Goal: Contribute content: Add original content to the website for others to see

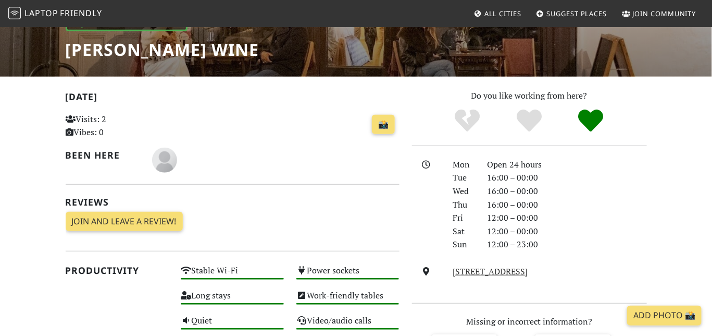
scroll to position [165, 0]
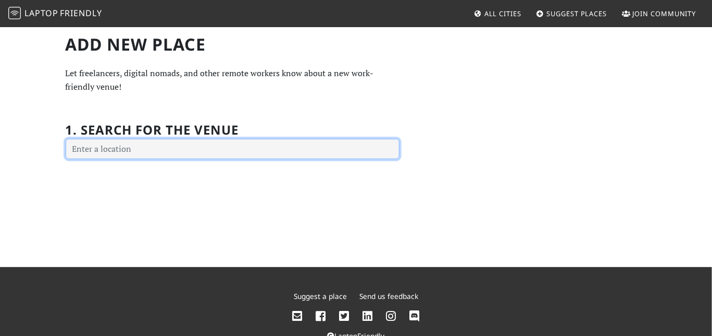
click at [212, 144] on input "text" at bounding box center [233, 149] width 334 height 21
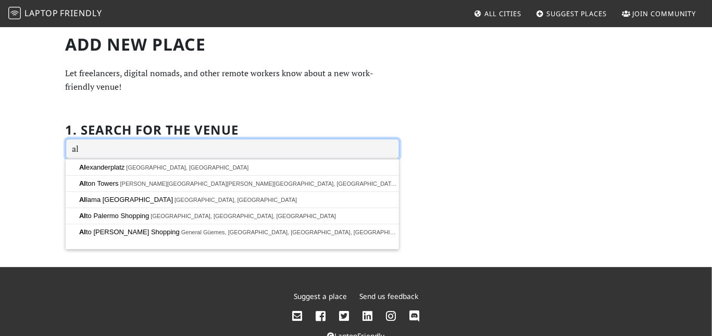
type input "a"
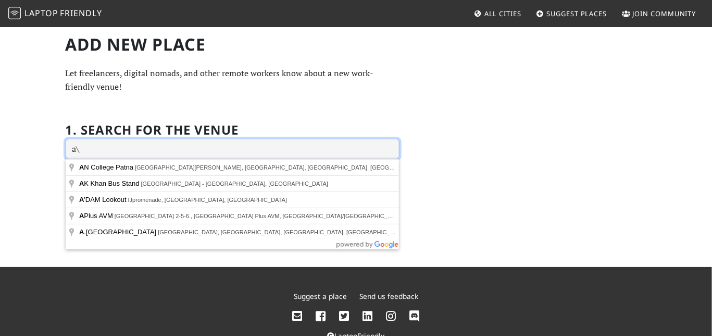
type input "a"
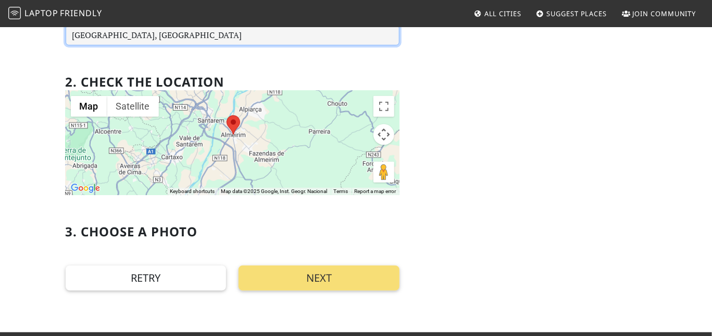
scroll to position [114, 0]
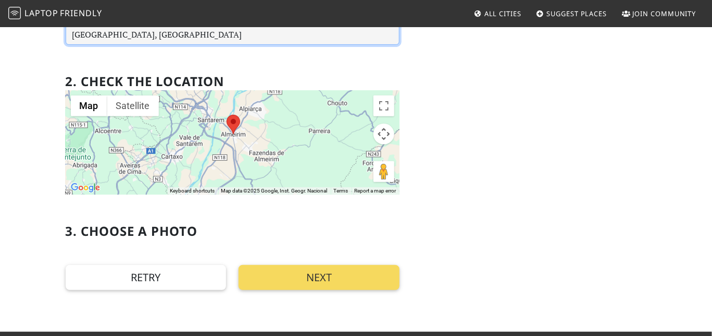
type input "2080 Almeirim, Portugal"
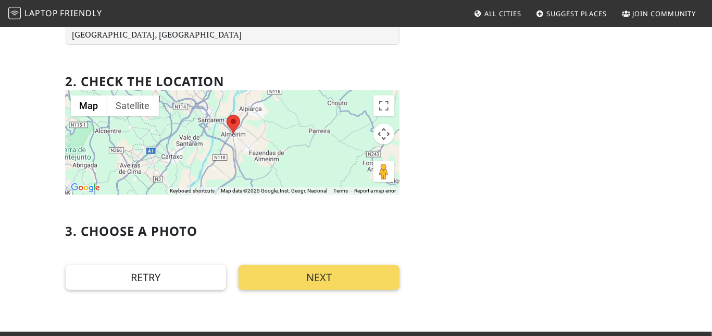
click at [336, 272] on button "Next" at bounding box center [319, 277] width 161 height 25
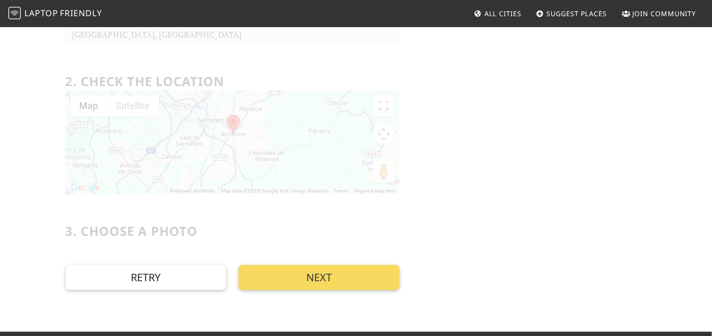
scroll to position [0, 0]
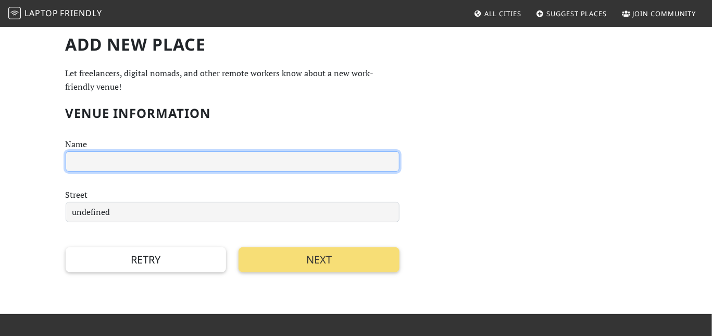
click at [337, 160] on input "text" at bounding box center [233, 161] width 334 height 21
type input "RUA JOSE MONTERIO , N 1"
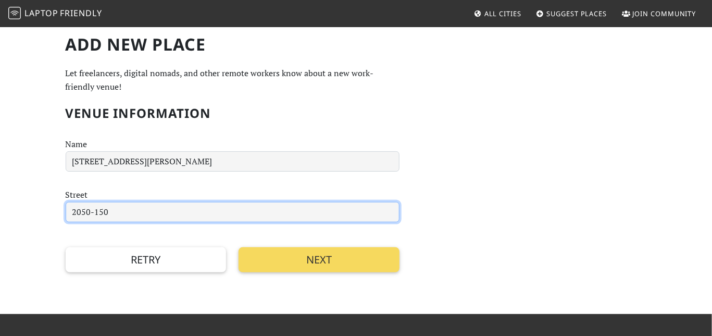
type input "2050-150"
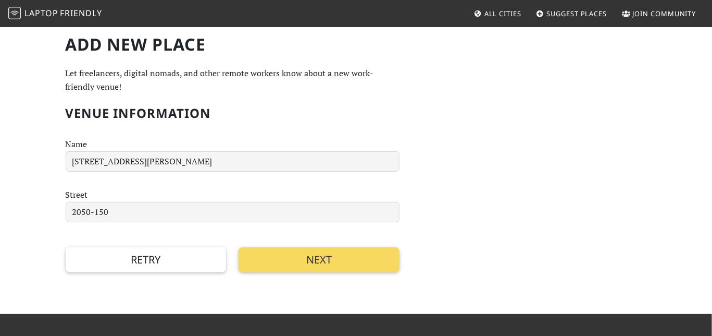
click at [341, 262] on button "Next" at bounding box center [319, 259] width 161 height 25
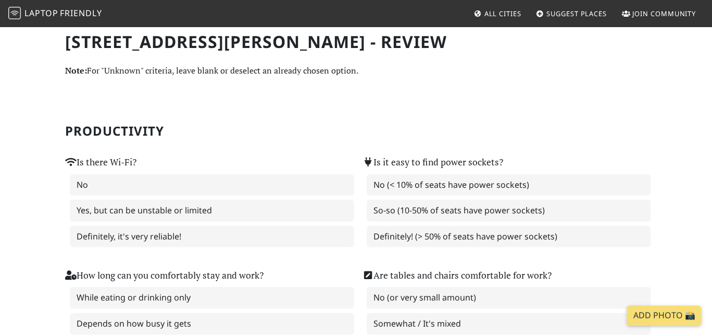
scroll to position [5, 0]
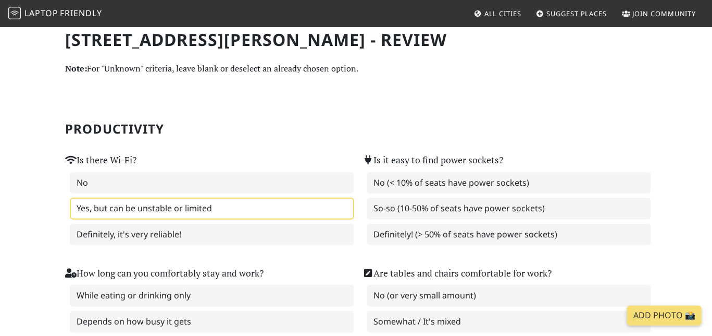
click at [104, 209] on label "Yes, but can be unstable or limited" at bounding box center [212, 208] width 284 height 22
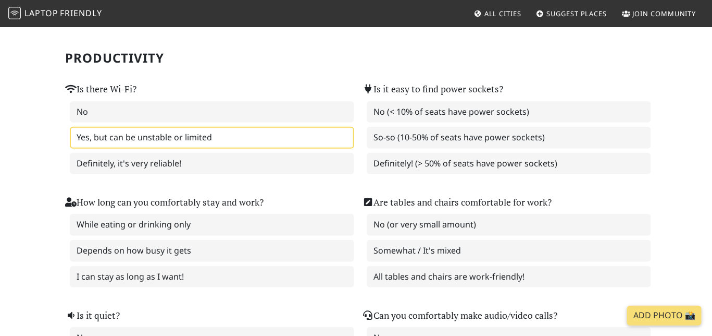
scroll to position [80, 0]
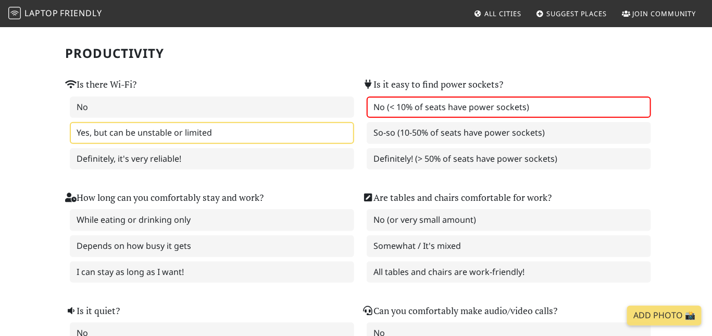
click at [411, 109] on label "No (< 10% of seats have power sockets)" at bounding box center [509, 107] width 284 height 22
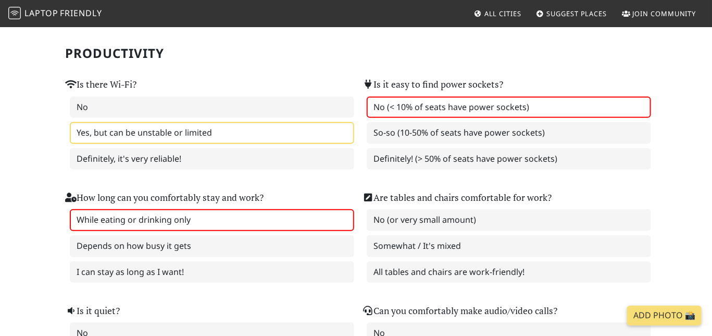
click at [194, 215] on label "While eating or drinking only" at bounding box center [212, 220] width 284 height 22
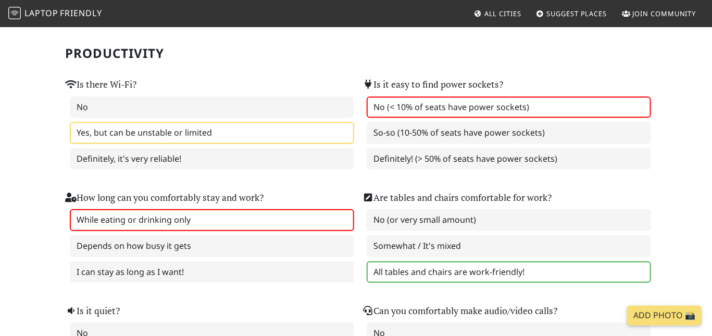
click at [406, 264] on label "All tables and chairs are work-friendly!" at bounding box center [509, 272] width 284 height 22
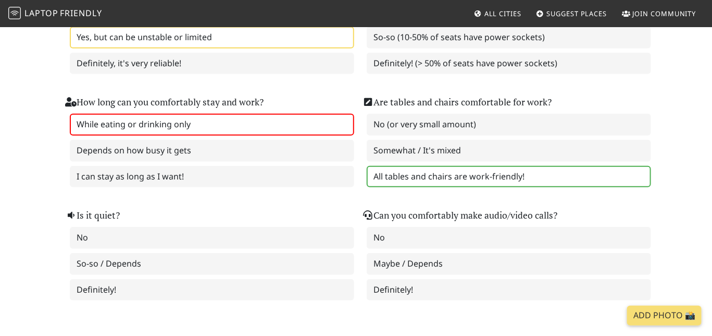
scroll to position [172, 0]
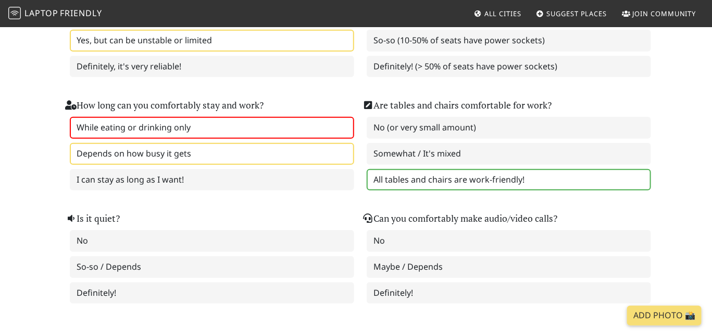
click at [207, 152] on label "Depends on how busy it gets" at bounding box center [212, 154] width 284 height 22
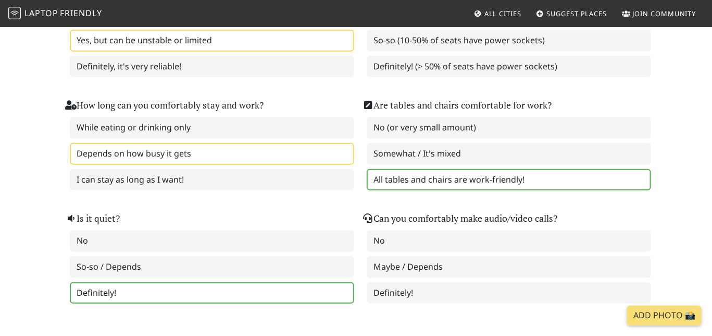
click at [147, 282] on label "Definitely!" at bounding box center [212, 293] width 284 height 22
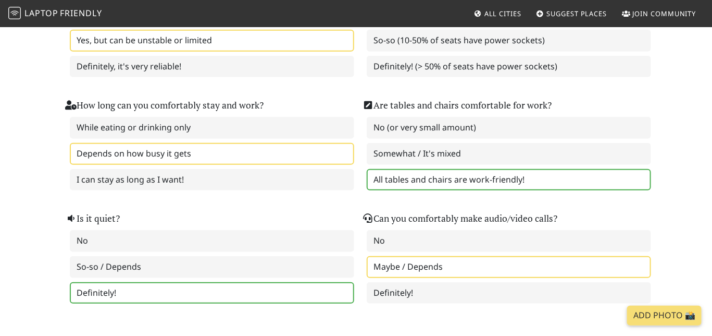
click at [384, 264] on label "Maybe / Depends" at bounding box center [509, 267] width 284 height 22
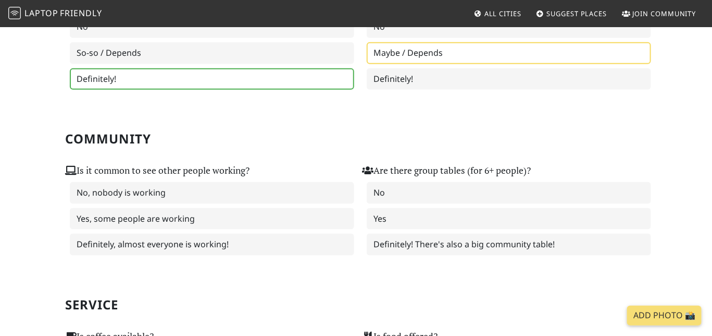
scroll to position [423, 0]
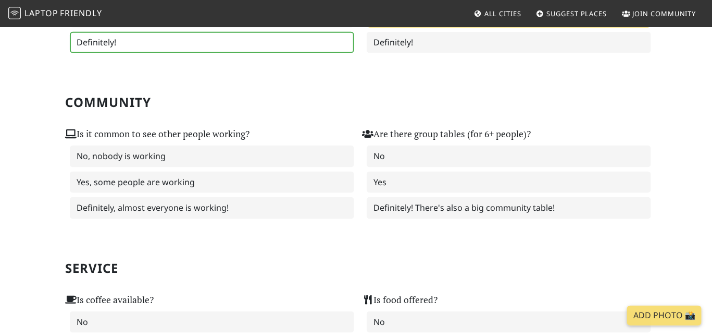
click at [164, 165] on div "No, nobody is working Yes, some people are working Definitely, almost everyone …" at bounding box center [208, 181] width 284 height 73
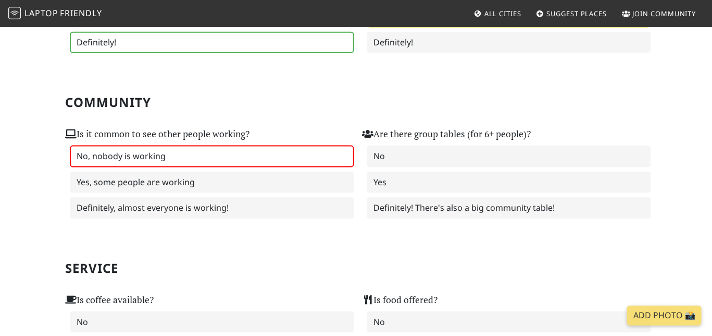
click at [167, 160] on label "No, nobody is working" at bounding box center [212, 156] width 284 height 22
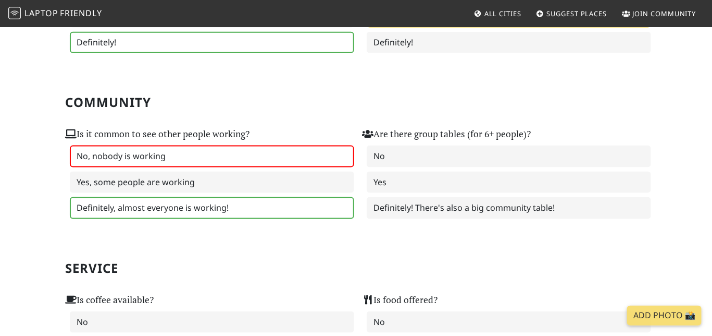
click at [183, 197] on label "Definitely, almost everyone is working!" at bounding box center [212, 208] width 284 height 22
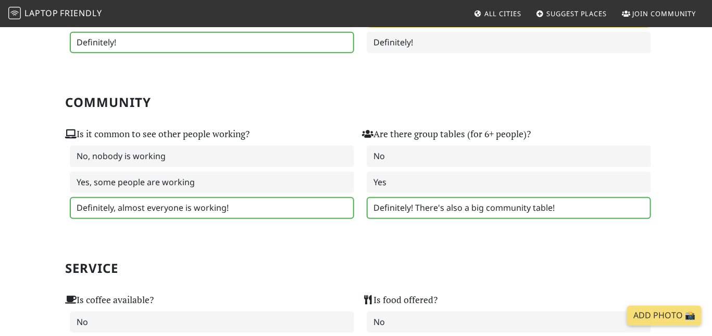
click at [375, 200] on label "Definitely! There's also a big community table!" at bounding box center [509, 208] width 284 height 22
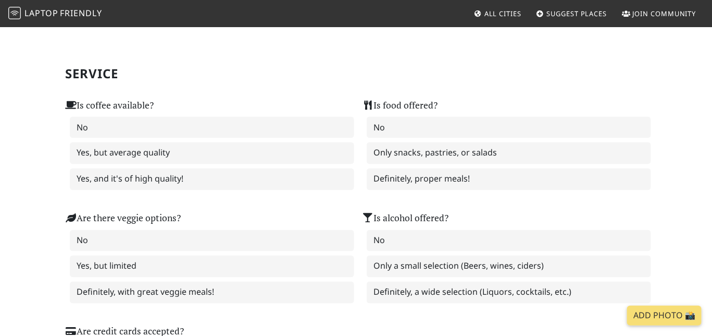
scroll to position [619, 0]
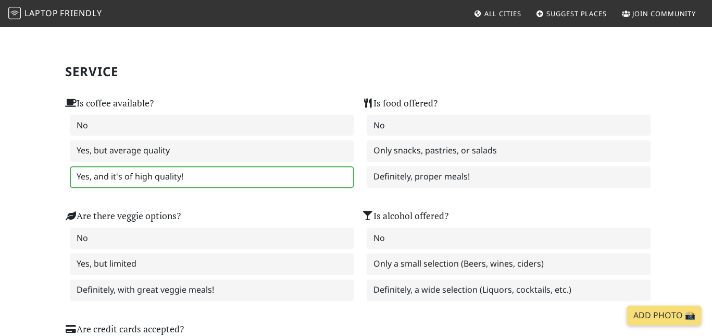
click at [318, 166] on label "Yes, and it's of high quality!" at bounding box center [212, 177] width 284 height 22
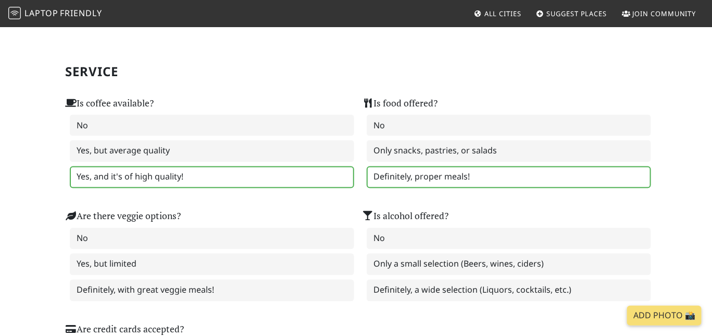
click at [400, 166] on label "Definitely, proper meals!" at bounding box center [509, 177] width 284 height 22
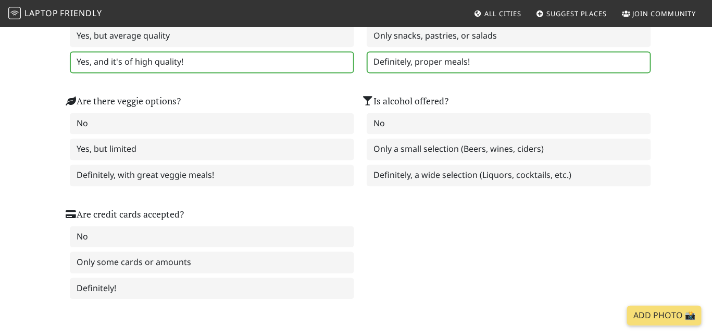
scroll to position [746, 0]
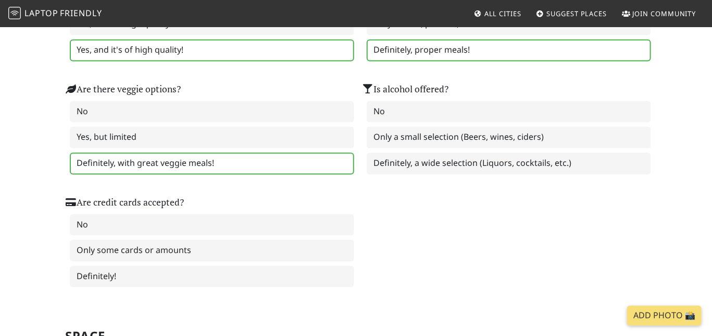
click at [346, 159] on label "Definitely, with great veggie meals!" at bounding box center [212, 164] width 284 height 22
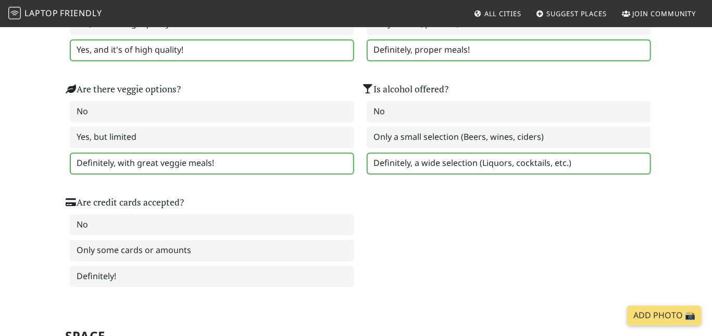
click at [384, 157] on label "Definitely, a wide selection (Liquors, cocktails, etc.)" at bounding box center [509, 164] width 284 height 22
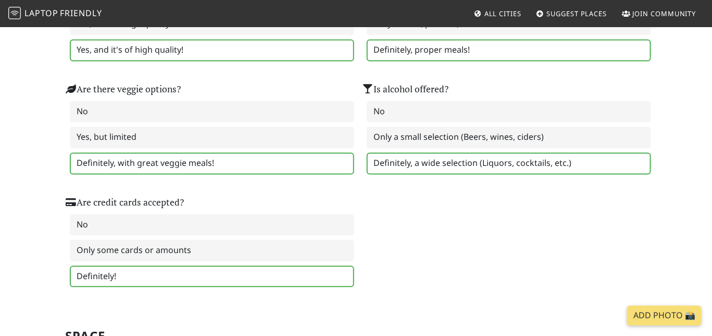
click at [204, 266] on label "Definitely!" at bounding box center [212, 277] width 284 height 22
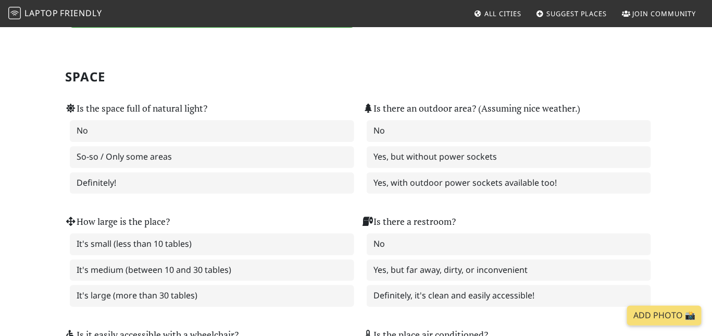
scroll to position [1015, 0]
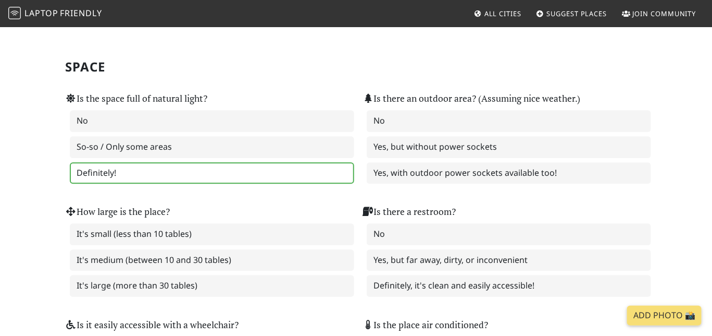
click at [328, 162] on label "Definitely!" at bounding box center [212, 173] width 284 height 22
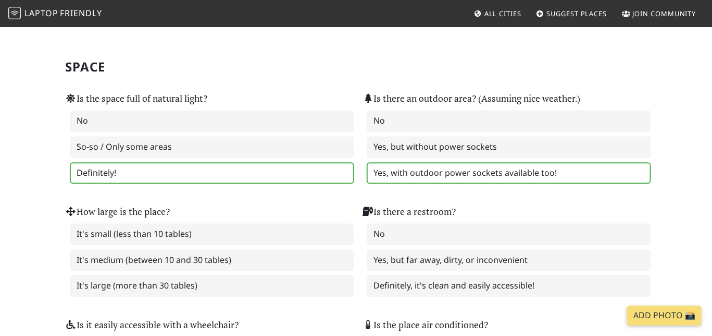
click at [386, 162] on label "Yes, with outdoor power sockets available too!" at bounding box center [509, 173] width 284 height 22
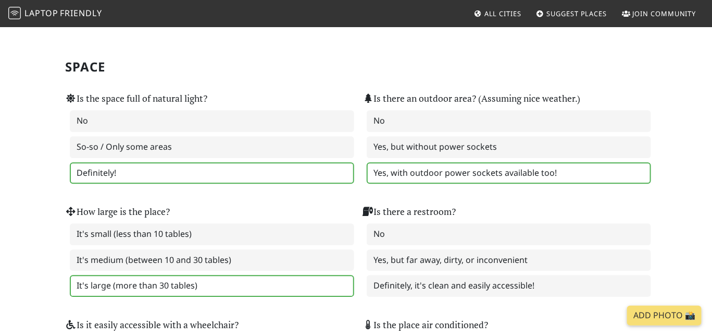
click at [282, 275] on label "It's large (more than 30 tables)" at bounding box center [212, 286] width 284 height 22
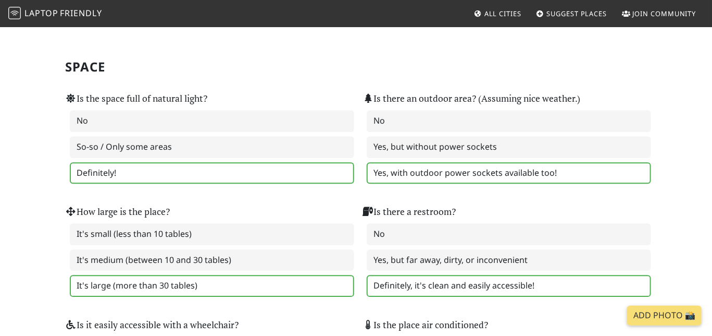
click at [391, 275] on label "Definitely, it's clean and easily accessible!" at bounding box center [509, 286] width 284 height 22
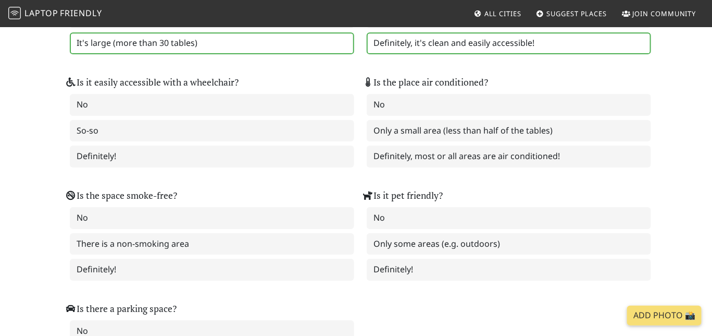
scroll to position [1255, 0]
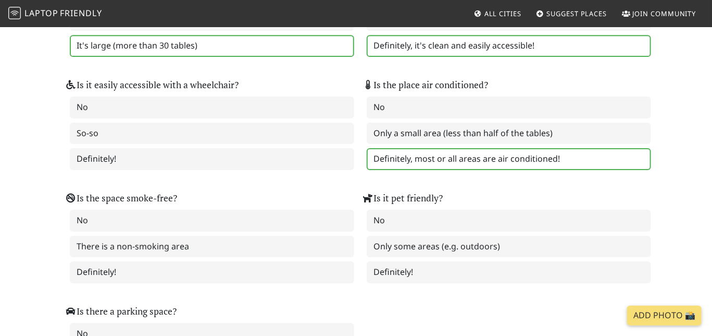
click at [386, 148] on label "Definitely, most or all areas are air conditioned!" at bounding box center [509, 159] width 284 height 22
click at [347, 129] on div "No So-so Definitely!" at bounding box center [208, 132] width 284 height 73
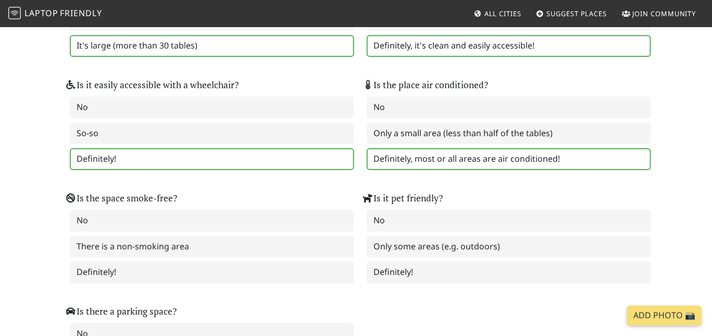
click at [343, 148] on label "Definitely!" at bounding box center [212, 159] width 284 height 22
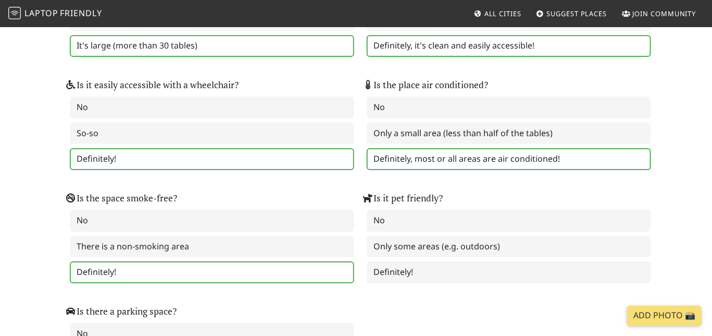
click at [321, 261] on label "Definitely!" at bounding box center [212, 272] width 284 height 22
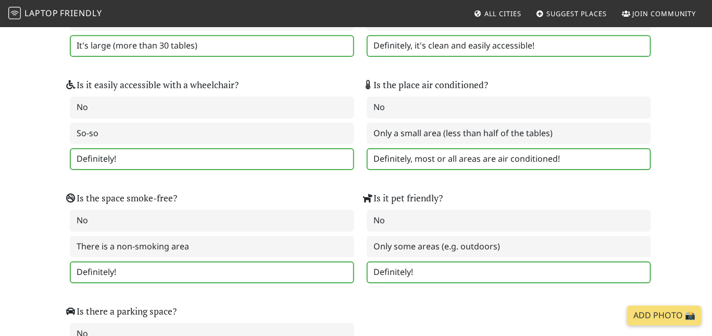
click at [389, 262] on label "Definitely!" at bounding box center [509, 272] width 284 height 22
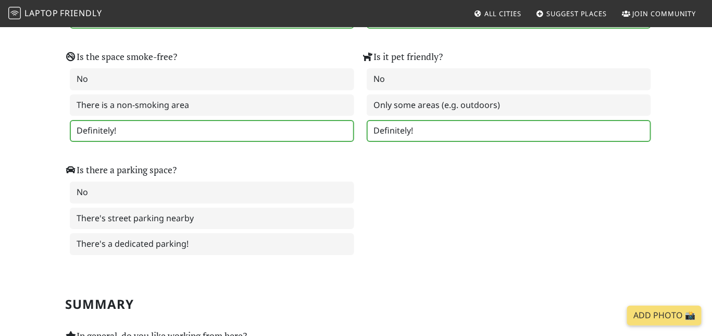
scroll to position [1475, 0]
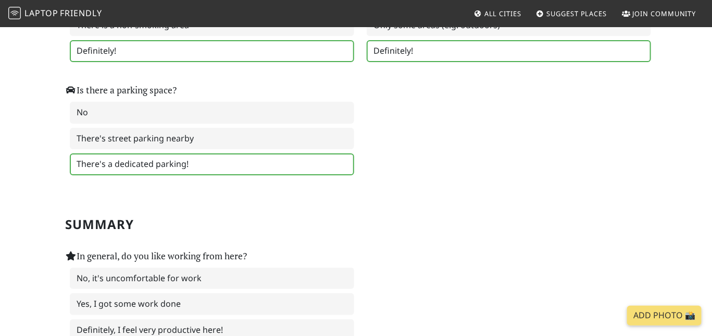
click at [326, 154] on label "There's a dedicated parking!" at bounding box center [212, 164] width 284 height 22
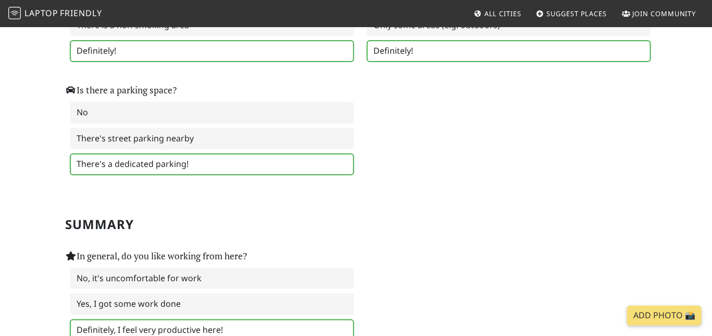
click at [243, 319] on label "Definitely, I feel very productive here!" at bounding box center [212, 330] width 284 height 22
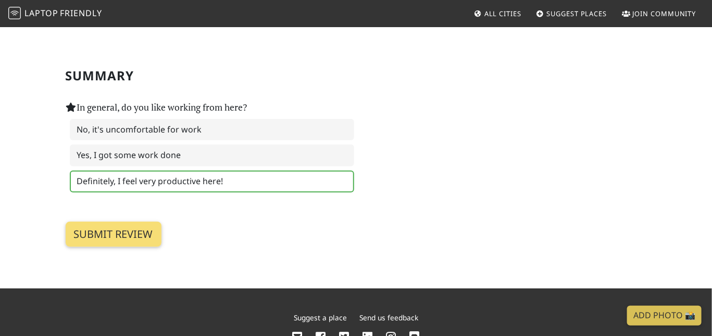
scroll to position [1626, 0]
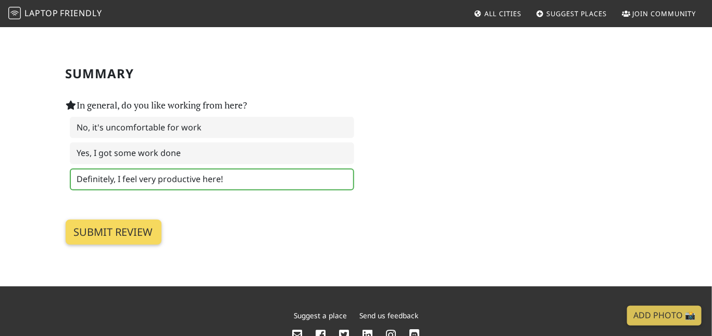
click at [156, 219] on input "Submit review" at bounding box center [114, 231] width 96 height 25
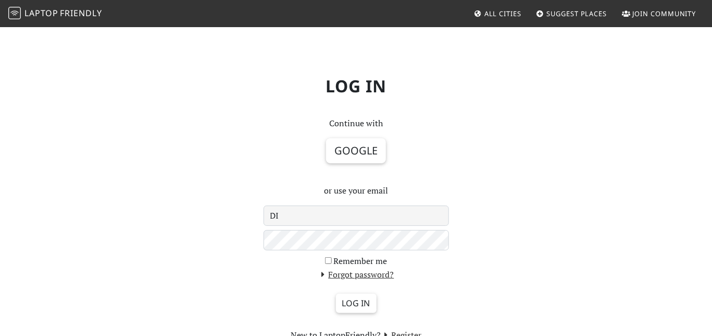
type input "D"
type input "[EMAIL_ADDRESS][DOMAIN_NAME]"
click at [325, 258] on input "Remember me" at bounding box center [328, 260] width 7 height 7
click at [328, 261] on input "Remember me" at bounding box center [328, 260] width 7 height 7
checkbox input "false"
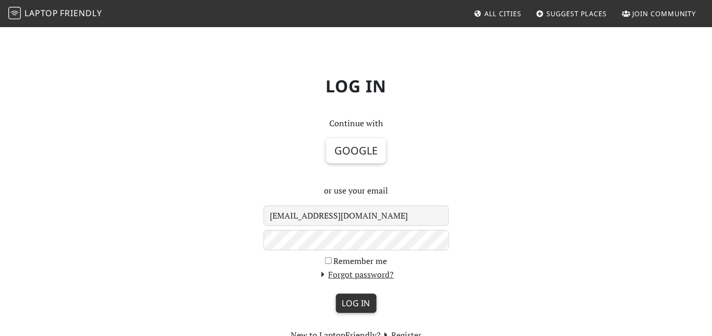
click at [346, 311] on input "Log in" at bounding box center [356, 303] width 41 height 20
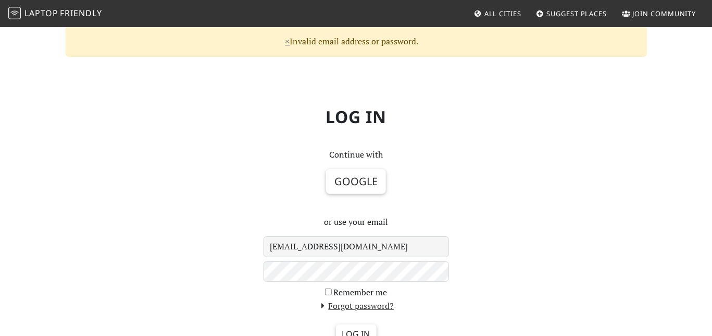
scroll to position [35, 0]
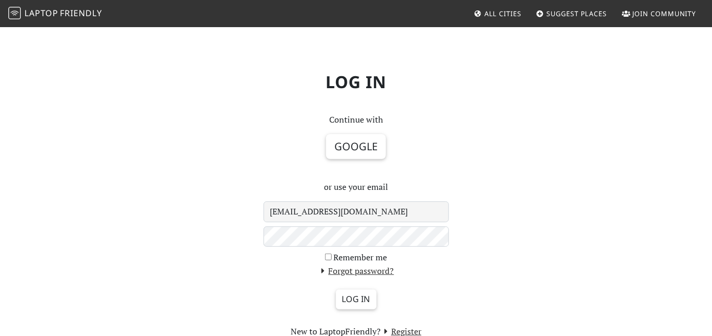
drag, startPoint x: 374, startPoint y: 215, endPoint x: 269, endPoint y: 224, distance: 105.0
click at [269, 224] on form "ms920937522@gmail.com Remember me Forgot password? Log in" at bounding box center [356, 262] width 185 height 123
type input "[EMAIL_ADDRESS][DOMAIN_NAME]"
click at [348, 293] on input "Log in" at bounding box center [356, 299] width 41 height 20
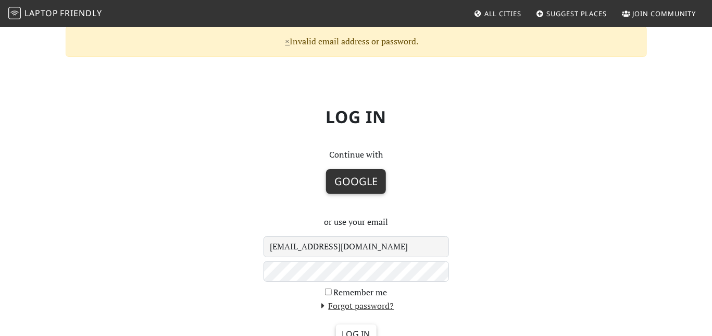
click at [347, 189] on button "Google" at bounding box center [356, 181] width 60 height 25
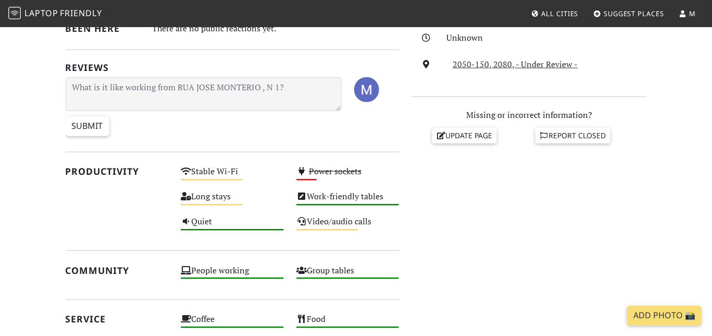
scroll to position [298, 0]
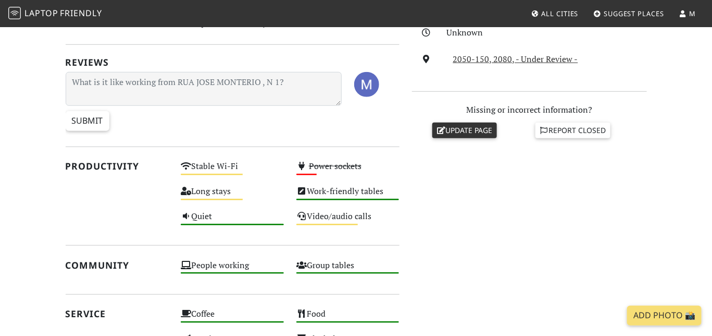
click at [489, 135] on div "Do you like working from here? Unknown 2050-150, 2080, - Under Review - Missing…" at bounding box center [529, 243] width 247 height 572
click at [492, 124] on link "Update page" at bounding box center [464, 130] width 65 height 16
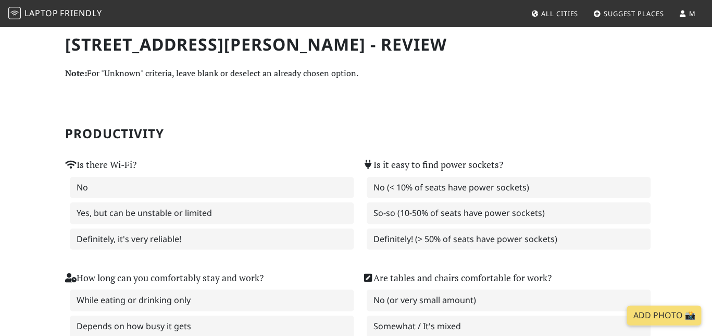
click at [245, 74] on p "Note: For "Unknown" criteria, leave blank or deselect an already chosen option." at bounding box center [356, 74] width 581 height 14
click at [341, 70] on p "Note: For "Unknown" criteria, leave blank or deselect an already chosen option." at bounding box center [356, 74] width 581 height 14
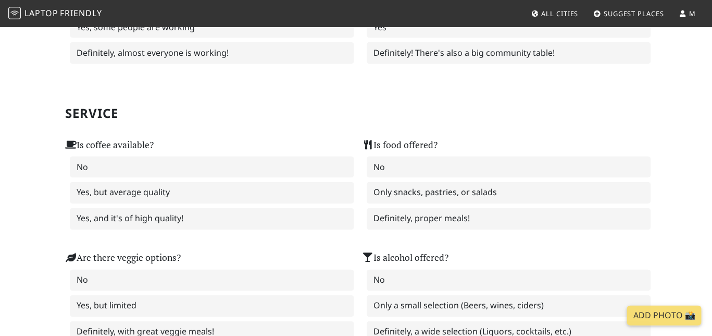
scroll to position [564, 0]
